Goal: Book appointment/travel/reservation

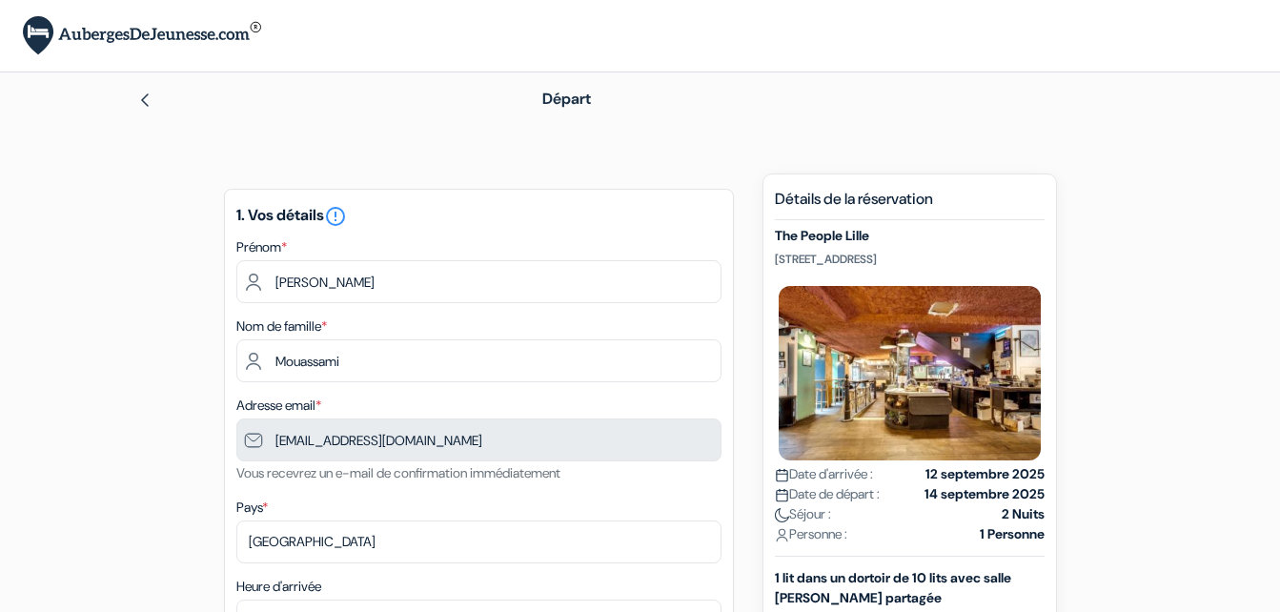
type input "7 58 91 10 97"
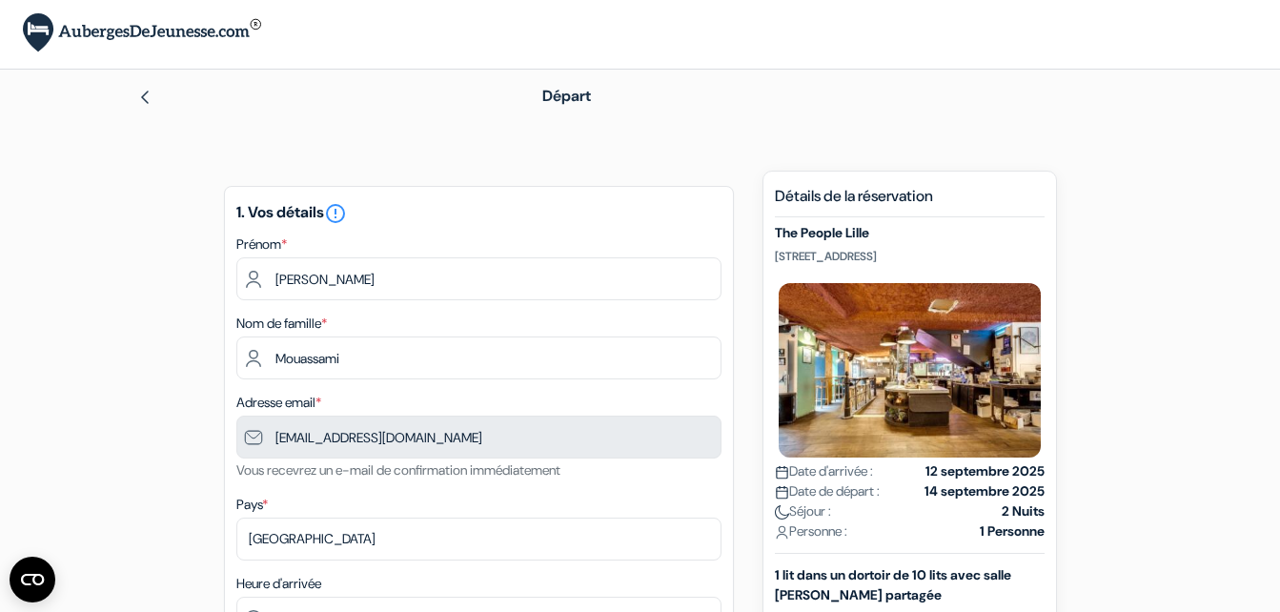
scroll to position [5, 0]
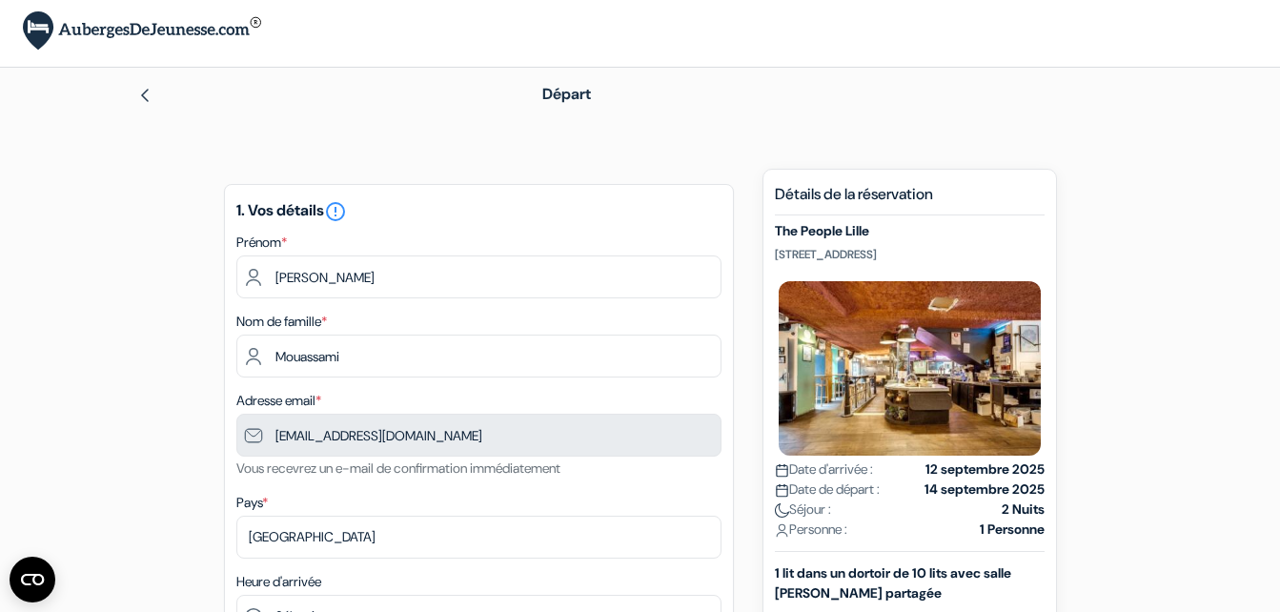
drag, startPoint x: 970, startPoint y: 244, endPoint x: 765, endPoint y: 255, distance: 205.2
copy p "[STREET_ADDRESS]"
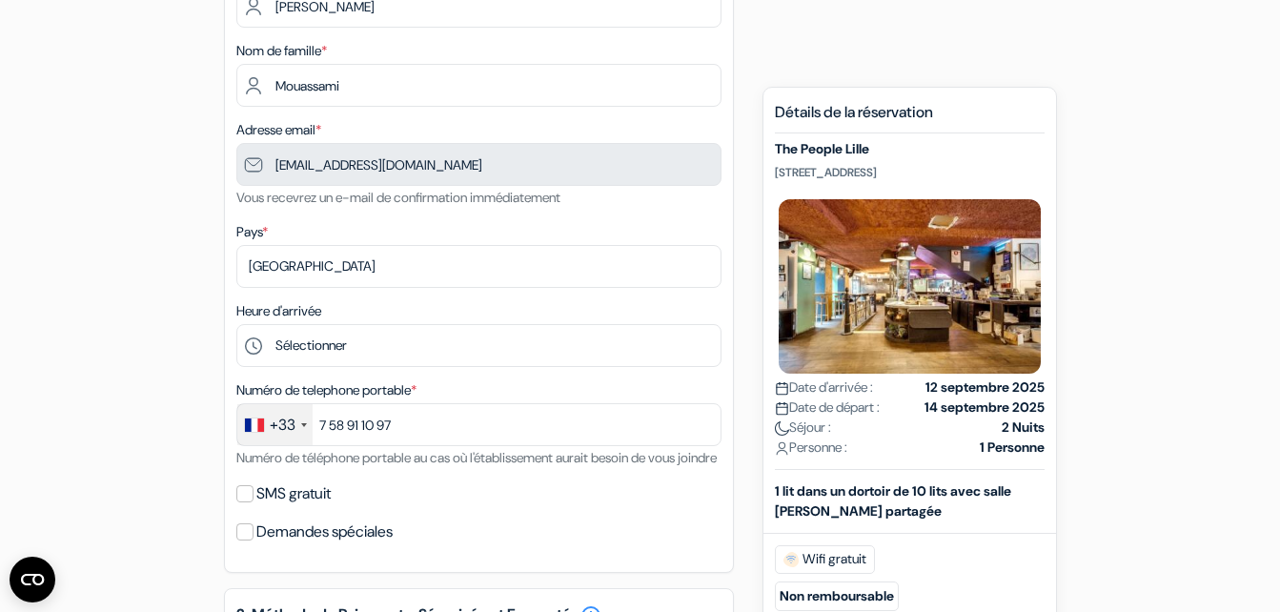
scroll to position [317, 0]
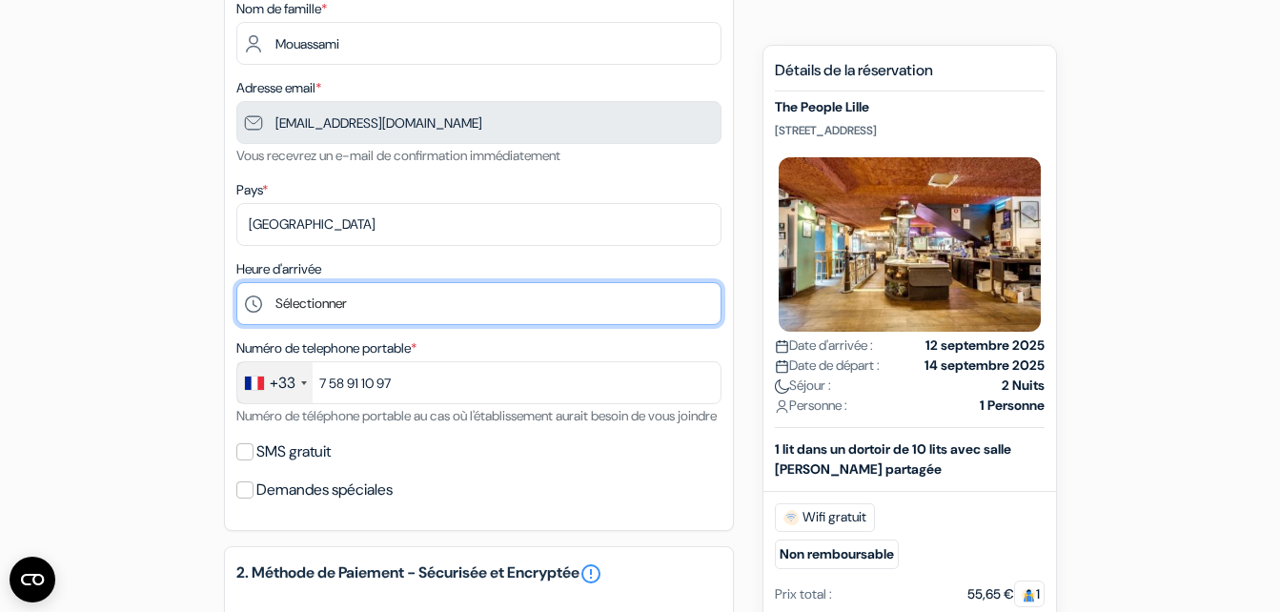
click at [489, 297] on select "Sélectionner 1:00 2:00 3:00 4:00 5:00 6:00 7:00 8:00 9:00 10:00 11:00 12:00 13:…" at bounding box center [478, 303] width 485 height 43
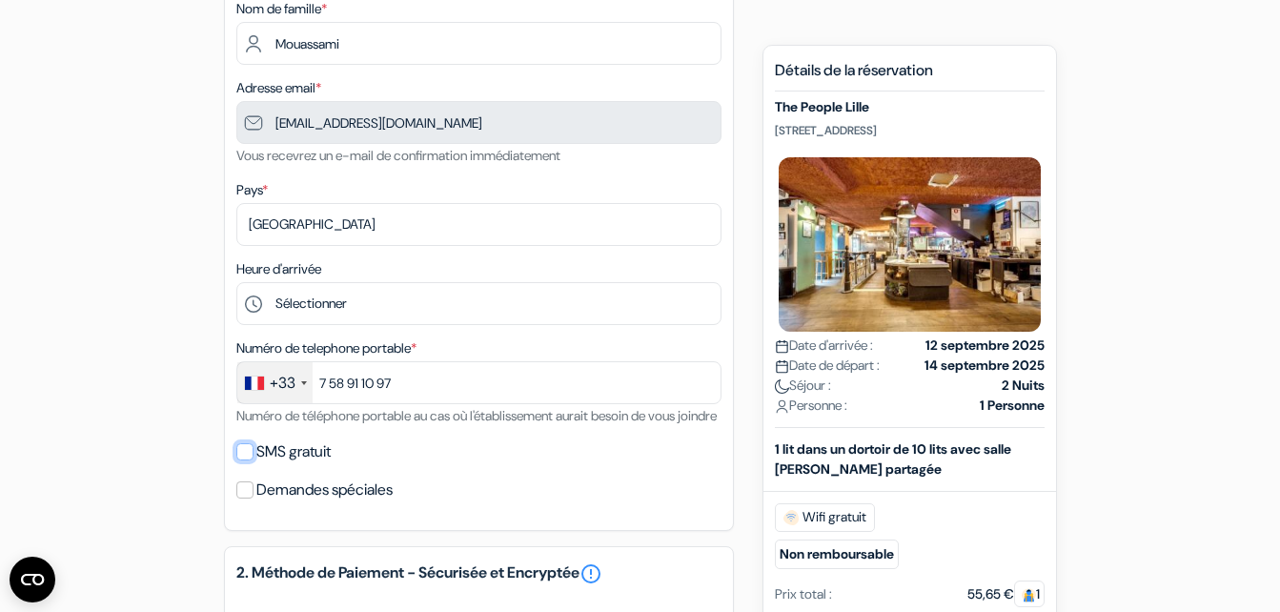
click at [243, 460] on input "SMS gratuit" at bounding box center [244, 451] width 17 height 17
checkbox input "true"
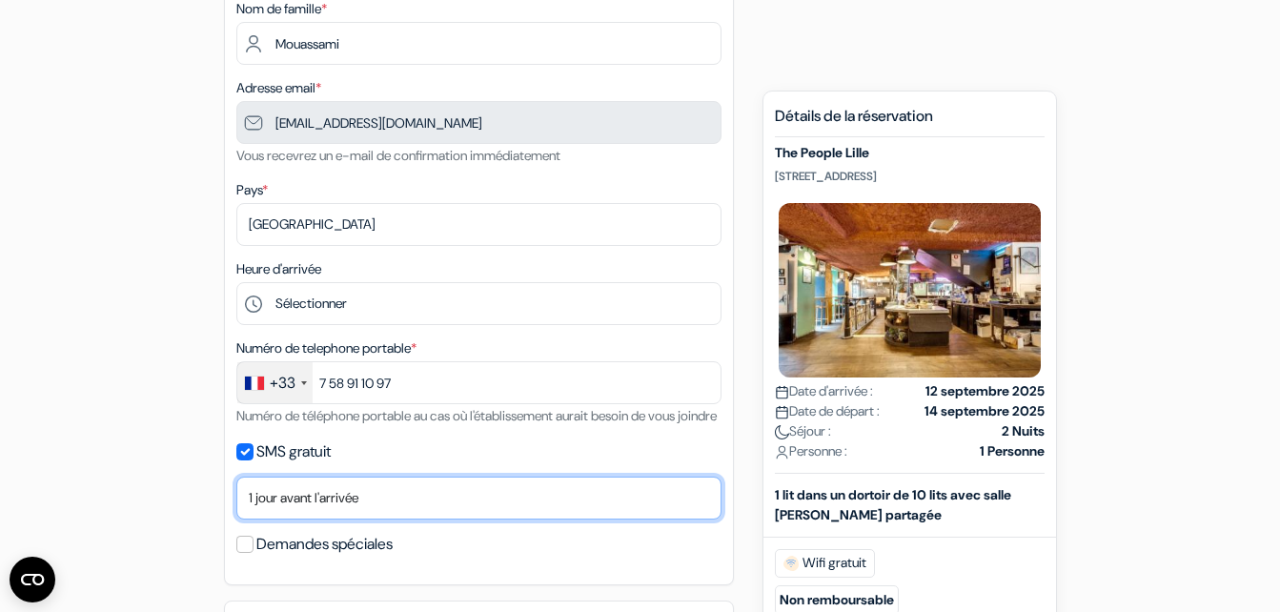
click at [347, 520] on select "Non merci Maintenant Le jour de votre arrivée 1 jour avant l'arrivée 2 jours av…" at bounding box center [478, 498] width 485 height 43
select select "now"
click at [236, 500] on select "Non merci Maintenant Le jour de votre arrivée 1 jour avant l'arrivée 2 jours av…" at bounding box center [478, 498] width 485 height 43
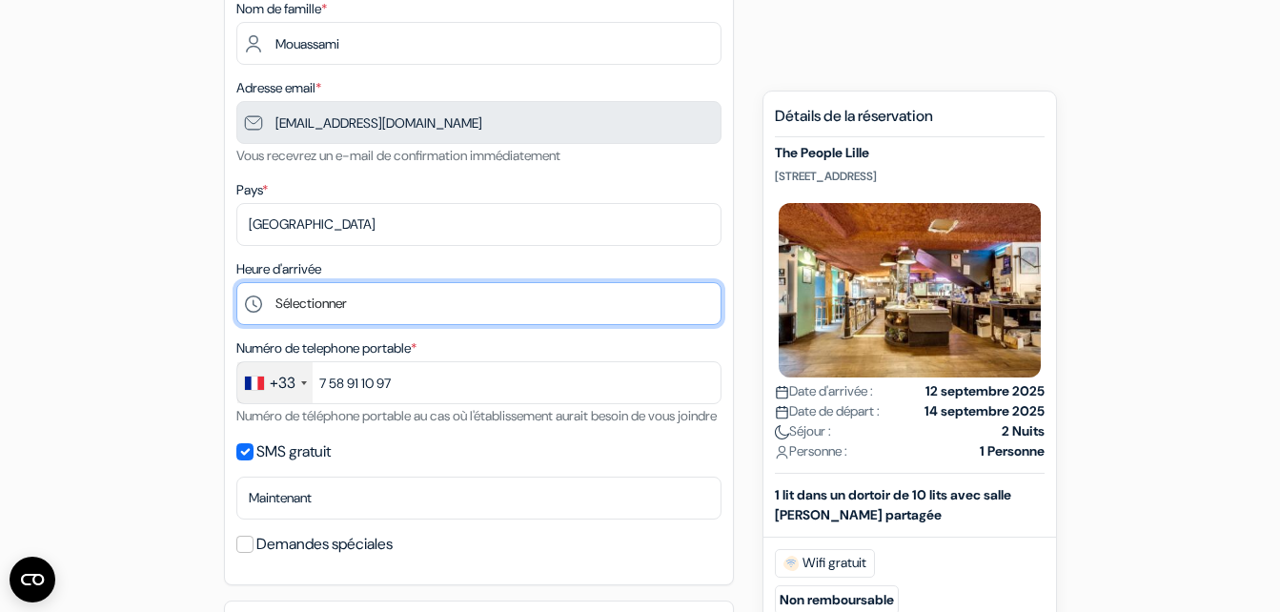
click at [283, 309] on select "Sélectionner 1:00 2:00 3:00 4:00 5:00 6:00 7:00 8:00 9:00 10:00 11:00 12:00 13:…" at bounding box center [478, 303] width 485 height 43
select select "22"
click at [236, 282] on select "Sélectionner 1:00 2:00 3:00 4:00 5:00 6:00 7:00 8:00 9:00 10:00 11:00 12:00 13:…" at bounding box center [478, 303] width 485 height 43
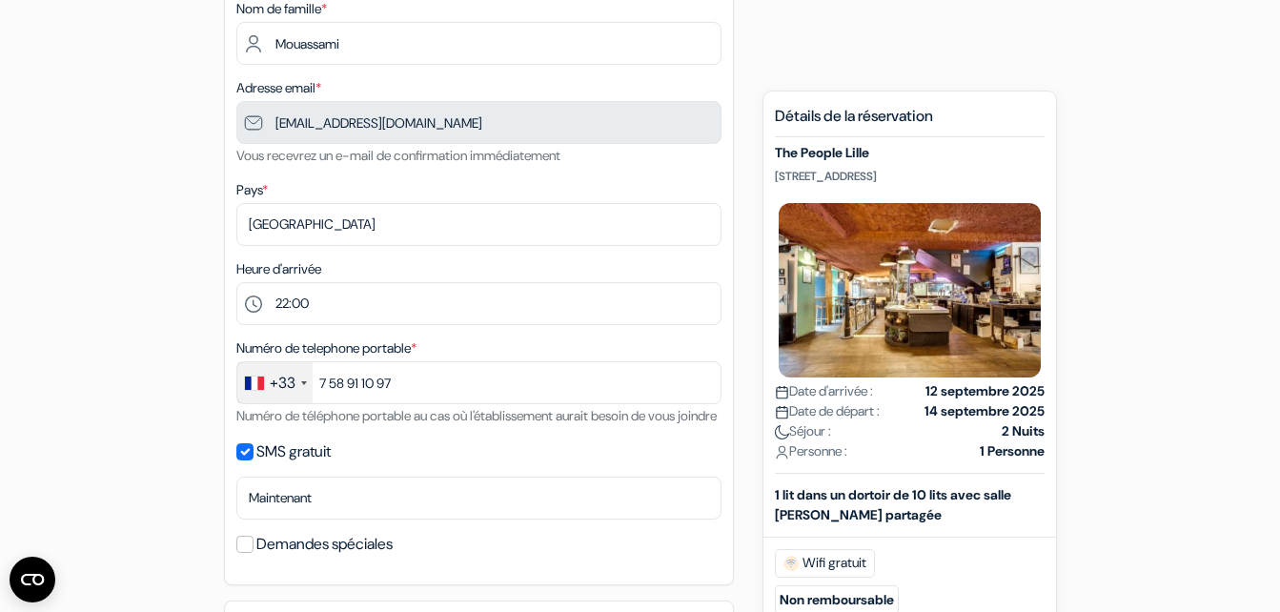
click at [1119, 176] on div "add_box The People Lille [STREET_ADDRESS] The People Lille done done" at bounding box center [640, 509] width 1087 height 1307
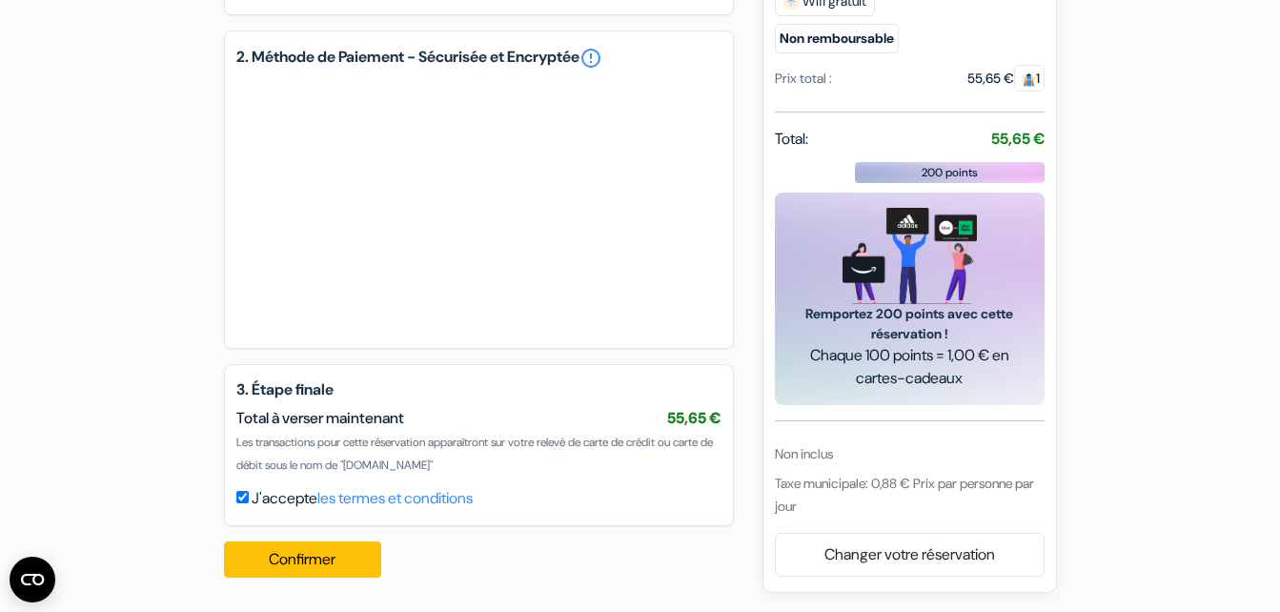
scroll to position [910, 0]
